Goal: Task Accomplishment & Management: Complete application form

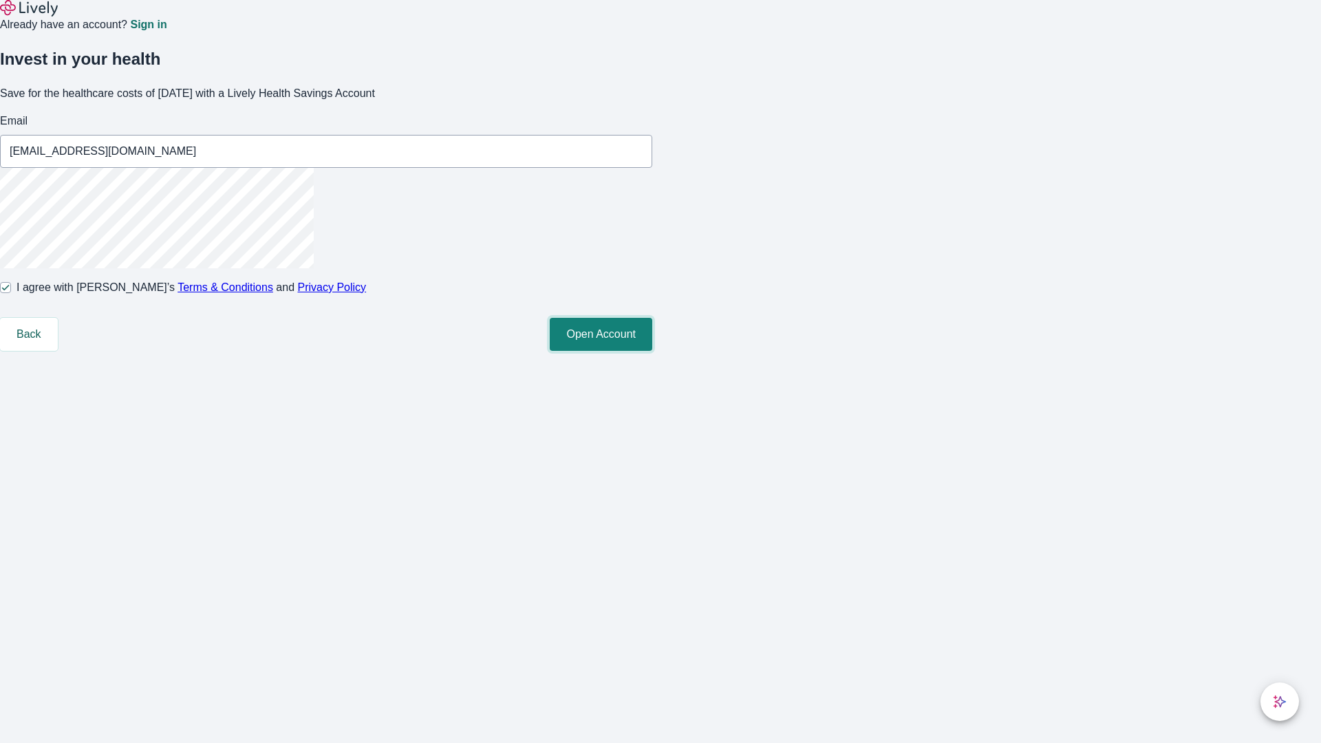
click at [652, 351] on button "Open Account" at bounding box center [601, 334] width 103 height 33
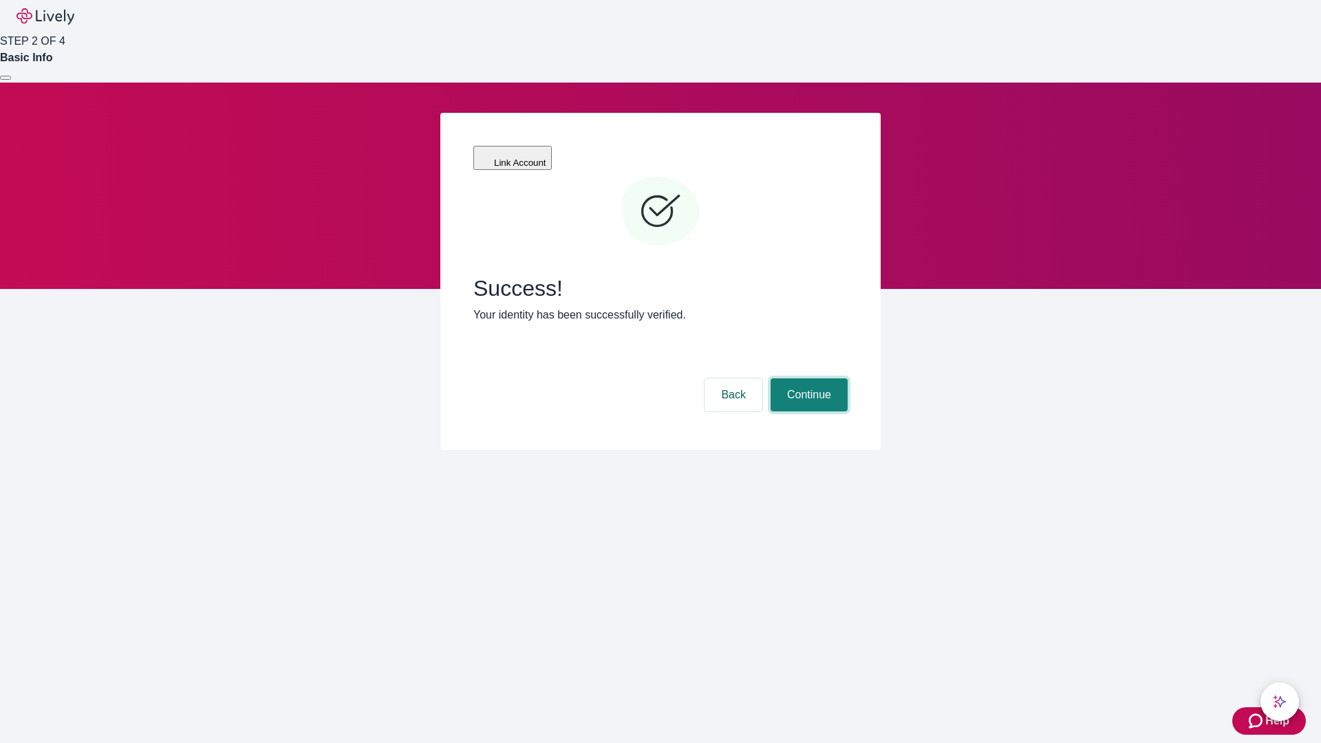
click at [807, 378] on button "Continue" at bounding box center [809, 394] width 77 height 33
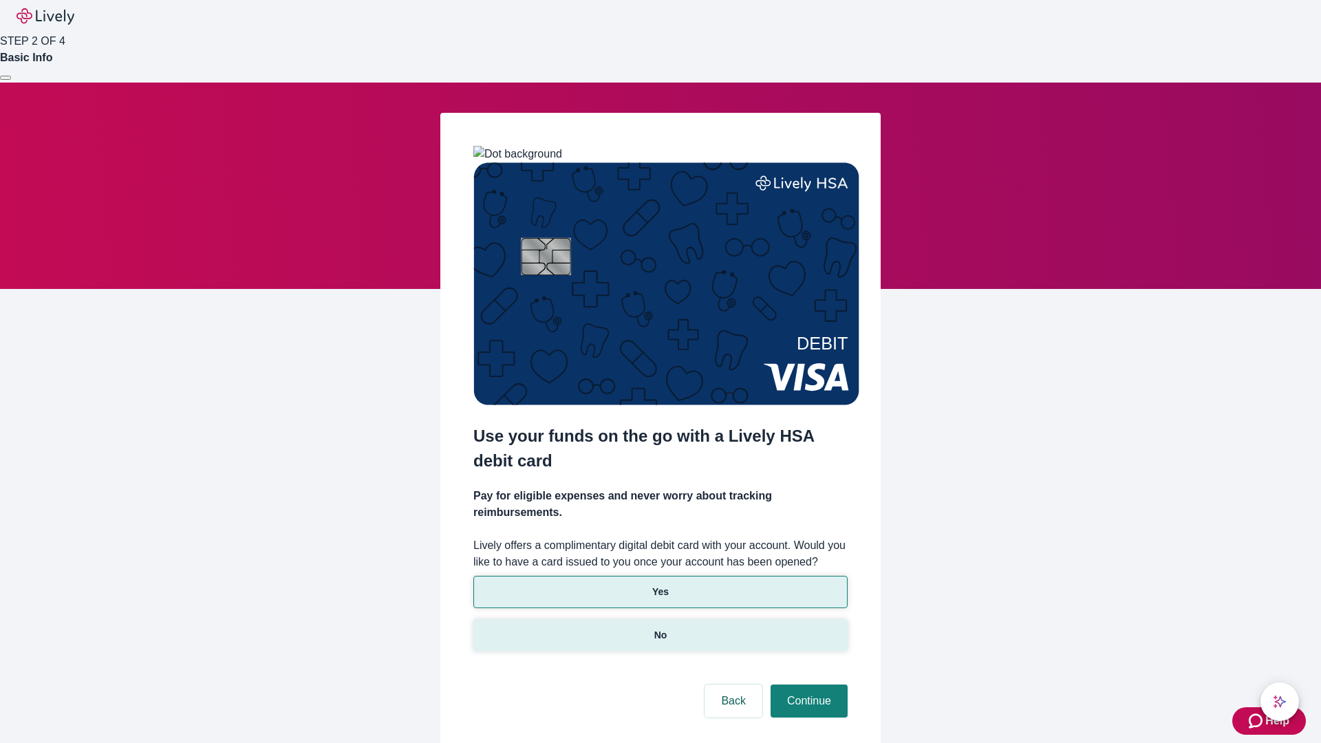
click at [660, 628] on p "No" at bounding box center [660, 635] width 13 height 14
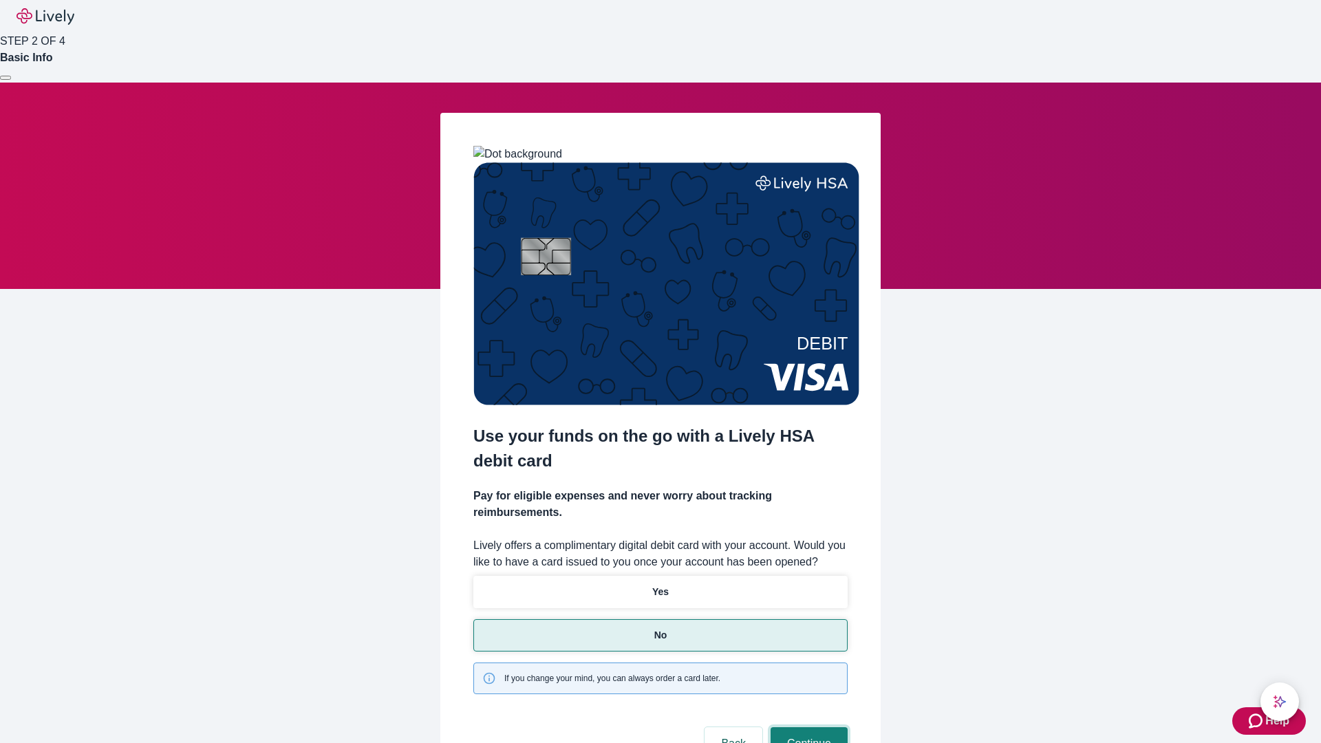
click at [807, 727] on button "Continue" at bounding box center [809, 743] width 77 height 33
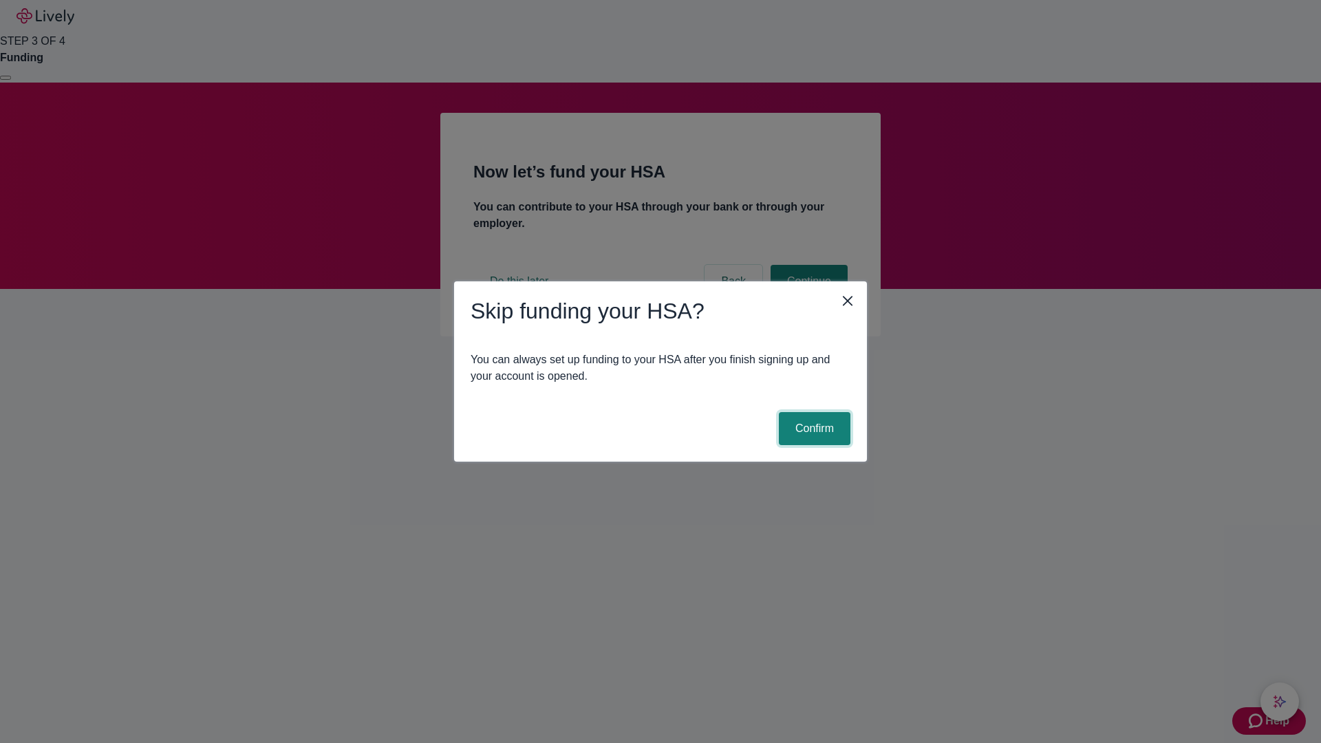
click at [813, 429] on button "Confirm" at bounding box center [815, 428] width 72 height 33
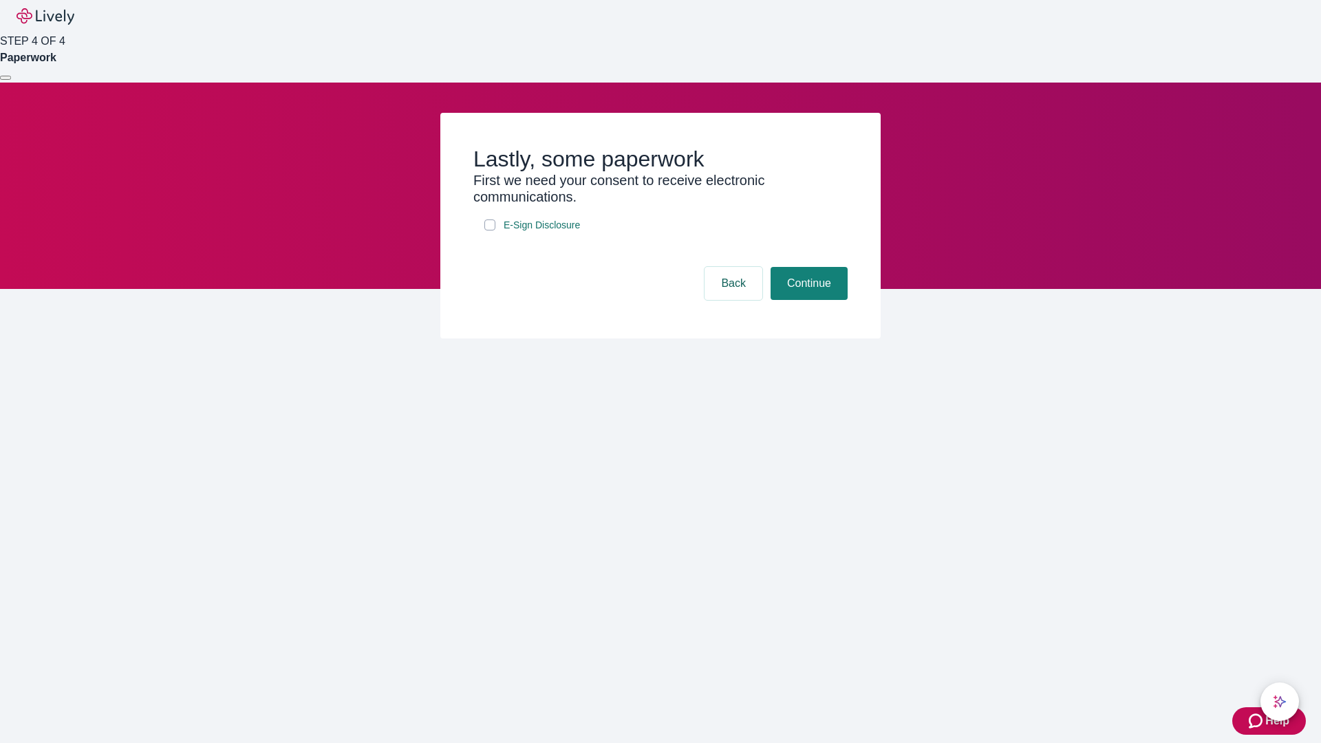
click at [490, 230] on input "E-Sign Disclosure" at bounding box center [489, 224] width 11 height 11
checkbox input "true"
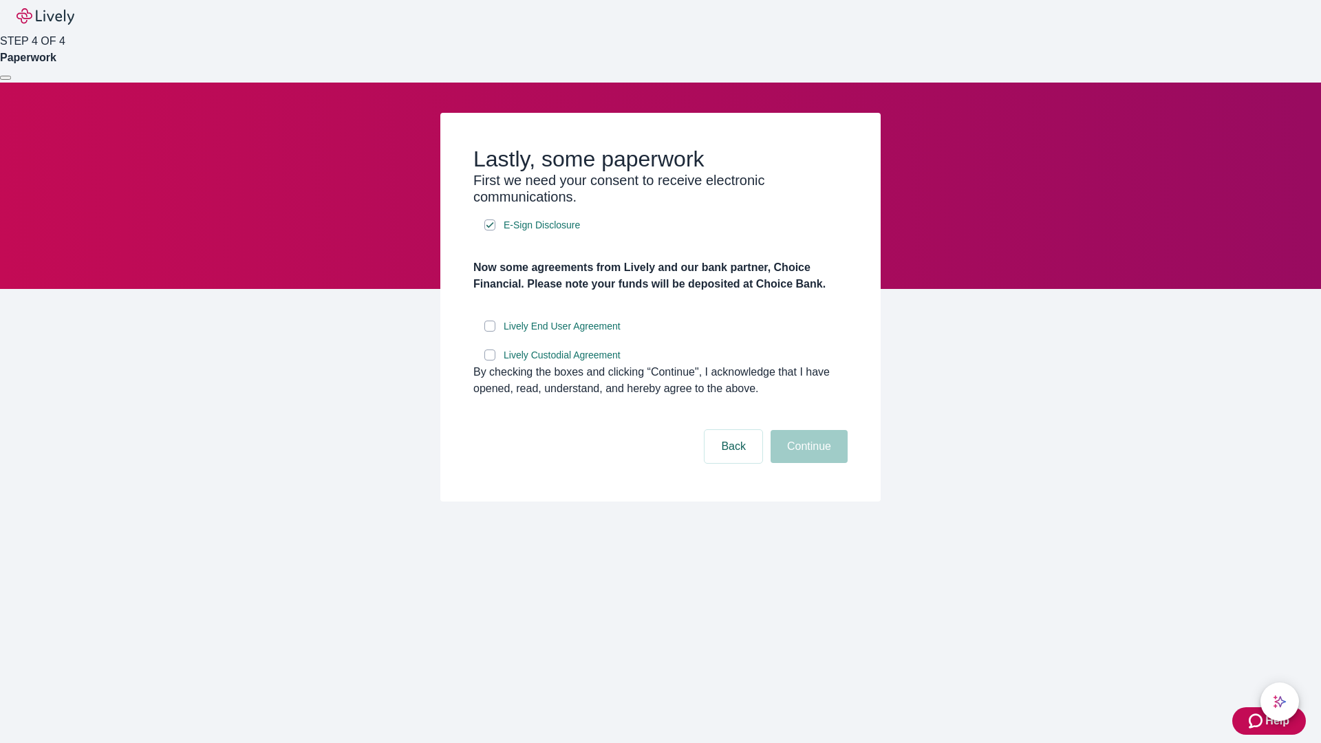
click at [490, 332] on input "Lively End User Agreement" at bounding box center [489, 326] width 11 height 11
checkbox input "true"
click at [490, 361] on input "Lively Custodial Agreement" at bounding box center [489, 355] width 11 height 11
checkbox input "true"
click at [807, 463] on button "Continue" at bounding box center [809, 446] width 77 height 33
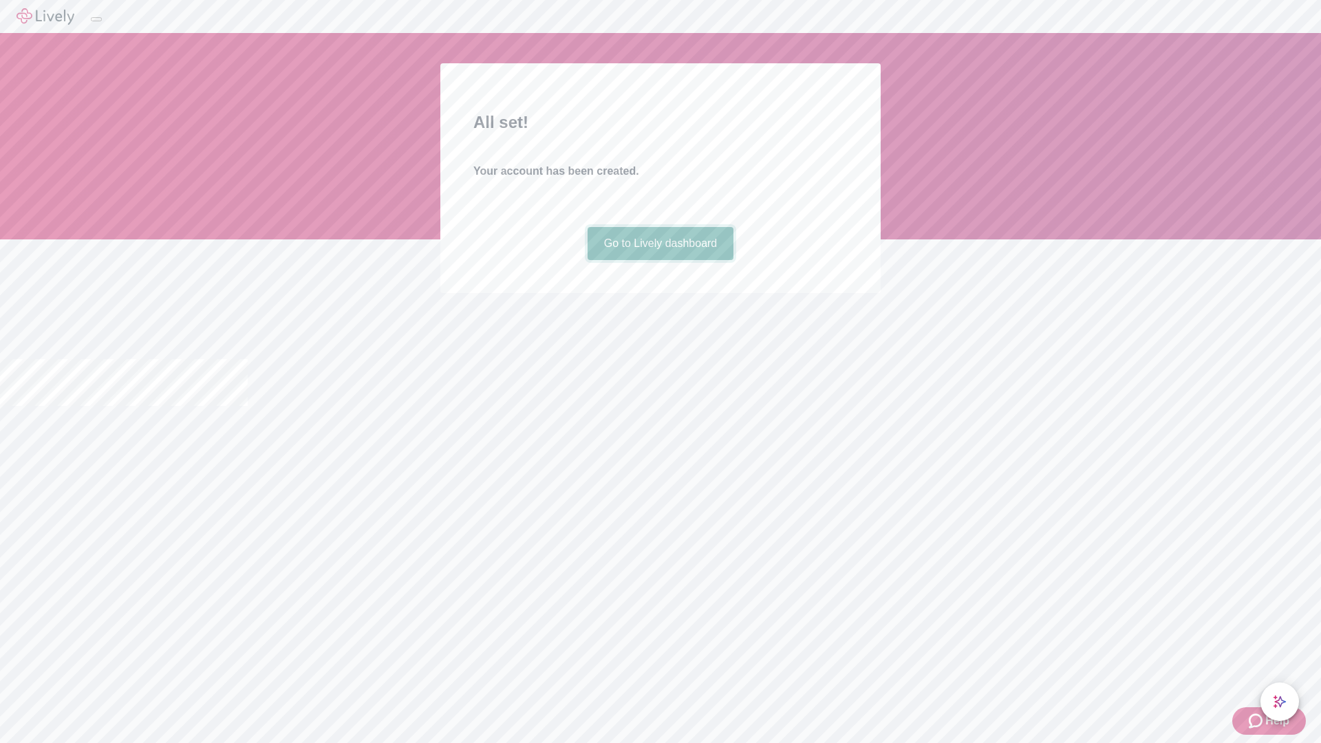
click at [660, 260] on link "Go to Lively dashboard" at bounding box center [661, 243] width 147 height 33
